Goal: Book appointment/travel/reservation

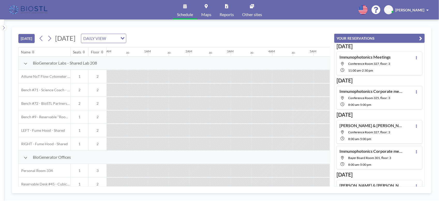
scroll to position [0, 476]
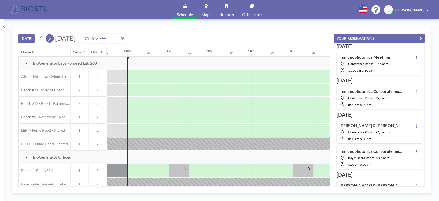
click at [52, 39] on icon at bounding box center [49, 38] width 5 height 8
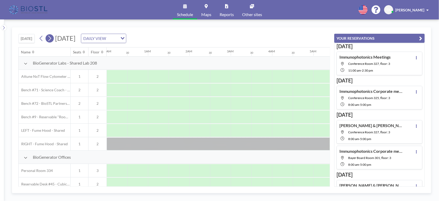
scroll to position [0, 311]
click at [52, 39] on icon at bounding box center [49, 38] width 5 height 8
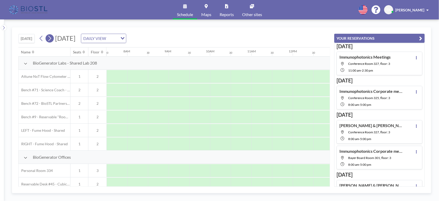
click at [52, 39] on icon at bounding box center [49, 38] width 5 height 8
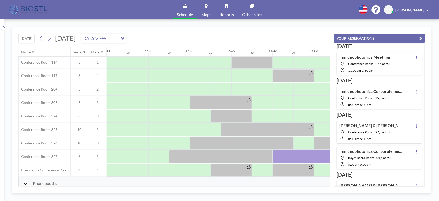
scroll to position [162, 285]
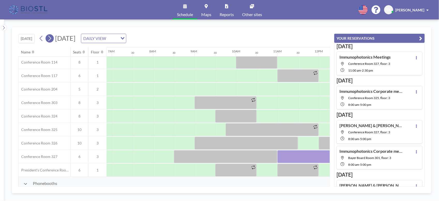
click at [49, 41] on icon at bounding box center [49, 38] width 5 height 8
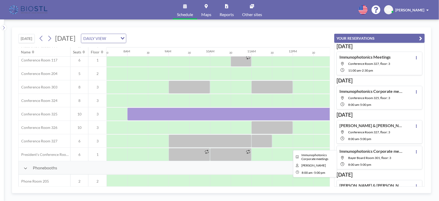
scroll to position [210, 311]
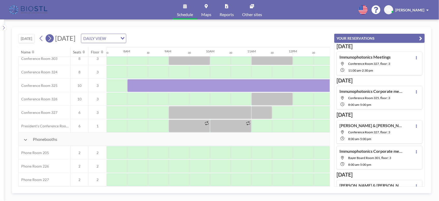
click at [50, 39] on icon at bounding box center [49, 38] width 5 height 8
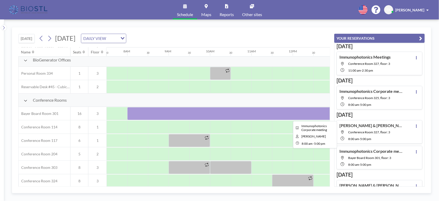
scroll to position [194, 311]
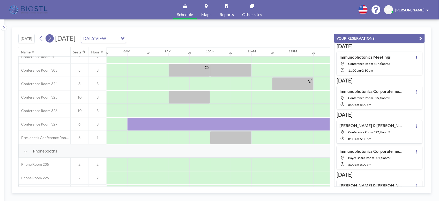
click at [49, 39] on icon at bounding box center [49, 38] width 5 height 8
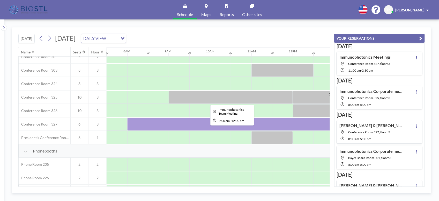
scroll to position [129, 311]
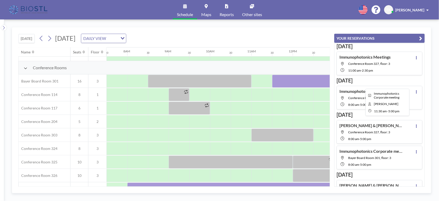
click at [281, 82] on div at bounding box center [386, 81] width 228 height 13
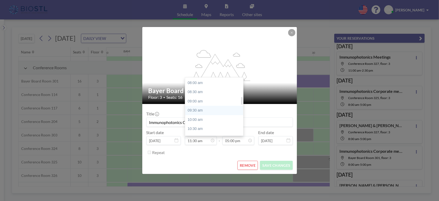
scroll to position [179, 0]
click at [192, 103] on div "11:00 am" at bounding box center [215, 105] width 61 height 9
type input "11:00 am"
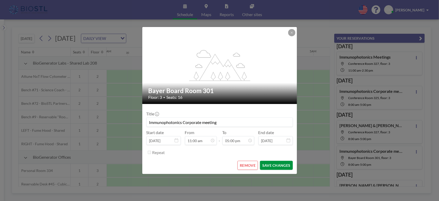
scroll to position [0, 435]
click at [272, 165] on button "SAVE CHANGES" at bounding box center [276, 164] width 33 height 9
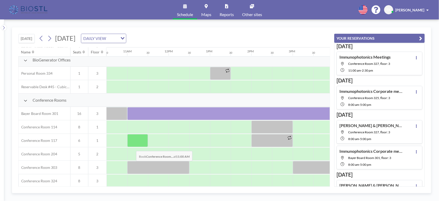
scroll to position [162, 435]
